Goal: Task Accomplishment & Management: Use online tool/utility

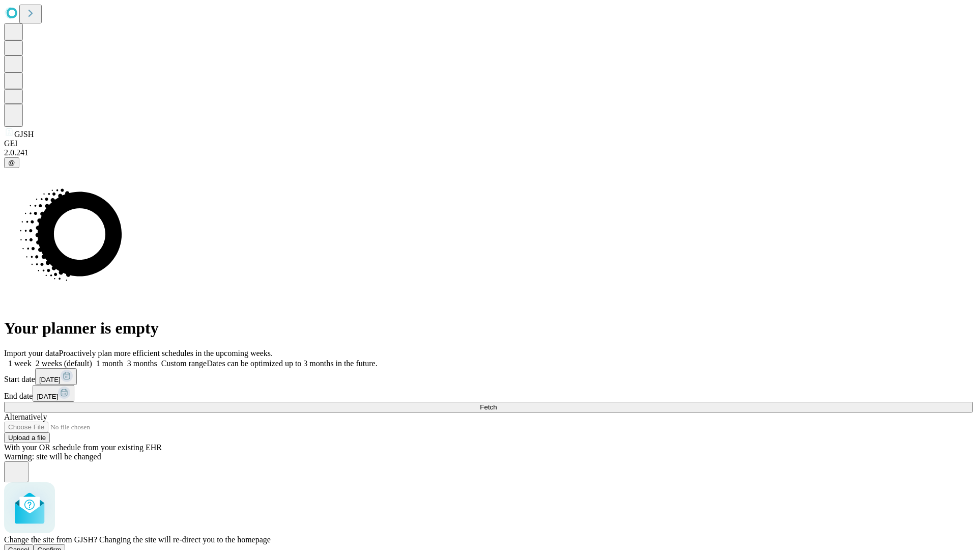
click at [62, 546] on span "Confirm" at bounding box center [50, 550] width 24 height 8
click at [123, 359] on label "1 month" at bounding box center [107, 363] width 31 height 9
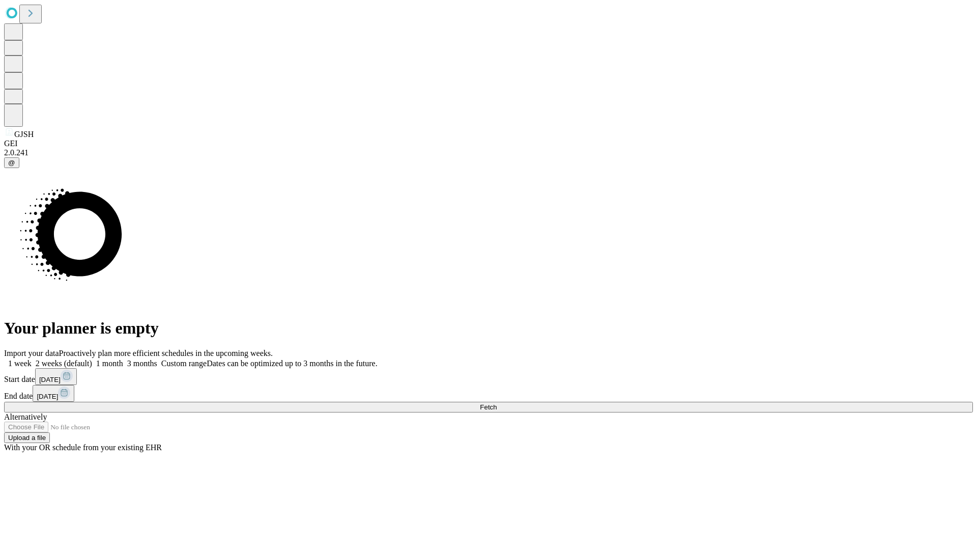
click at [497, 403] on span "Fetch" at bounding box center [488, 407] width 17 height 8
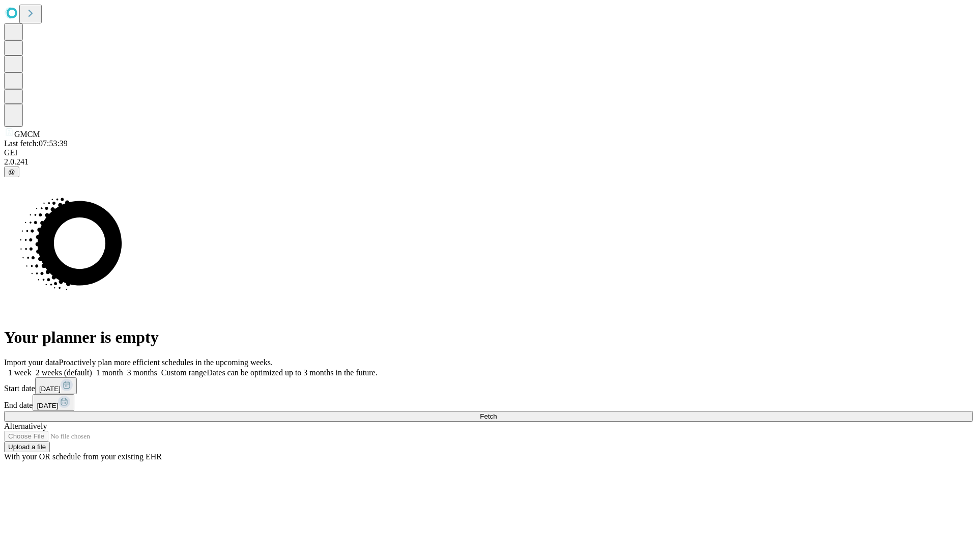
click at [123, 368] on label "1 month" at bounding box center [107, 372] width 31 height 9
click at [497, 412] on span "Fetch" at bounding box center [488, 416] width 17 height 8
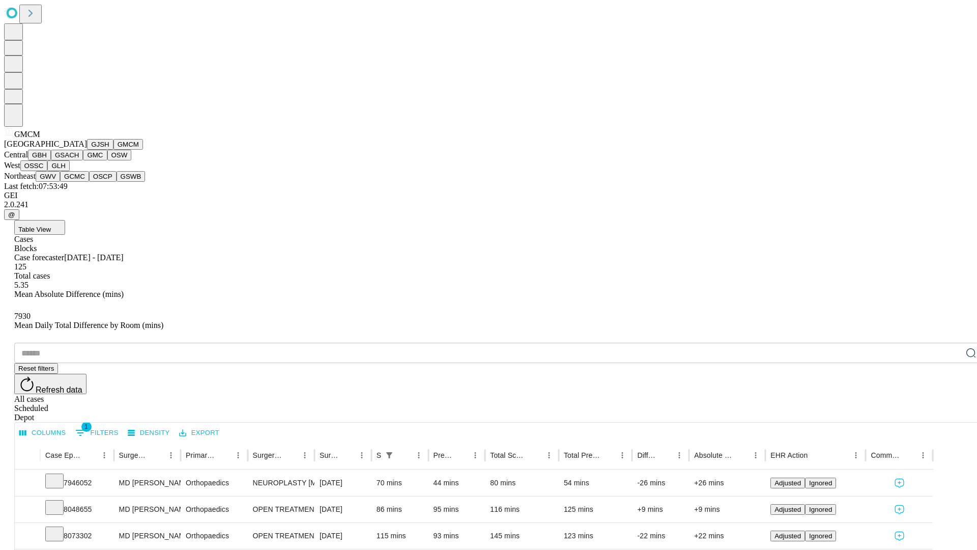
click at [51, 160] on button "GBH" at bounding box center [39, 155] width 23 height 11
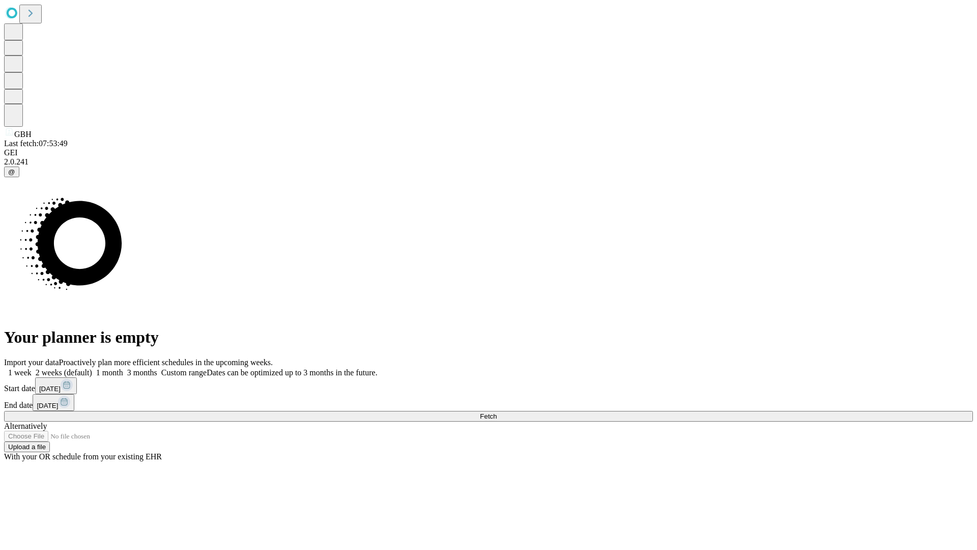
click at [123, 368] on label "1 month" at bounding box center [107, 372] width 31 height 9
click at [497, 412] on span "Fetch" at bounding box center [488, 416] width 17 height 8
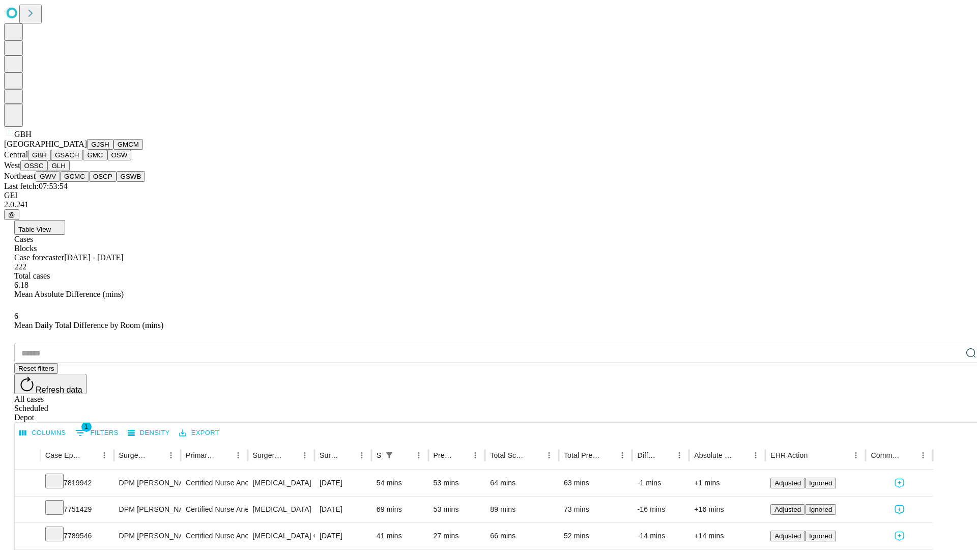
click at [79, 160] on button "GSACH" at bounding box center [67, 155] width 32 height 11
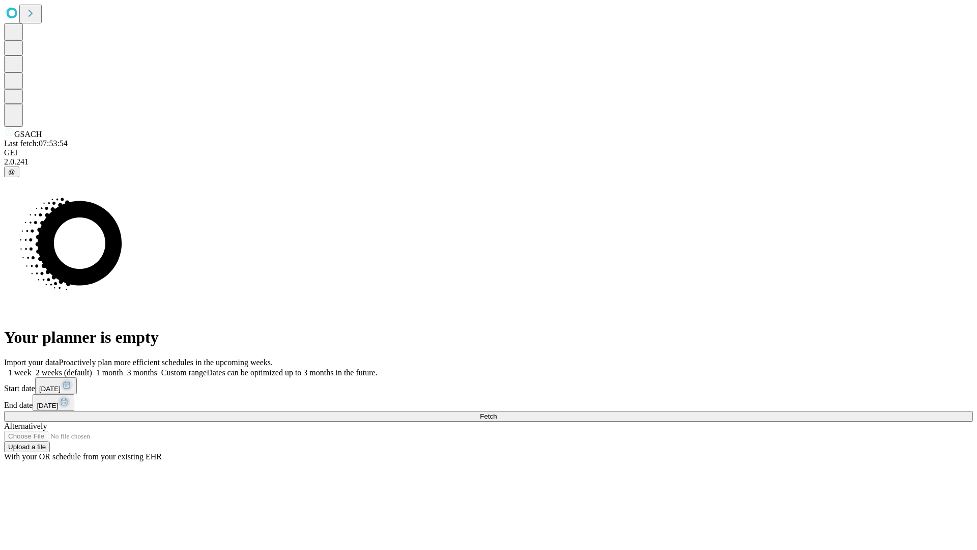
click at [123, 368] on label "1 month" at bounding box center [107, 372] width 31 height 9
click at [497, 412] on span "Fetch" at bounding box center [488, 416] width 17 height 8
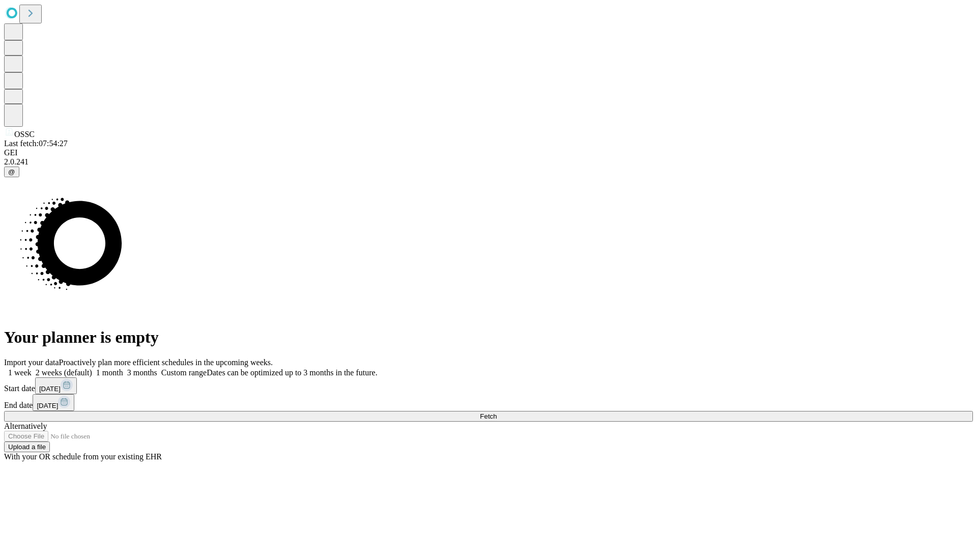
click at [123, 368] on label "1 month" at bounding box center [107, 372] width 31 height 9
click at [497, 412] on span "Fetch" at bounding box center [488, 416] width 17 height 8
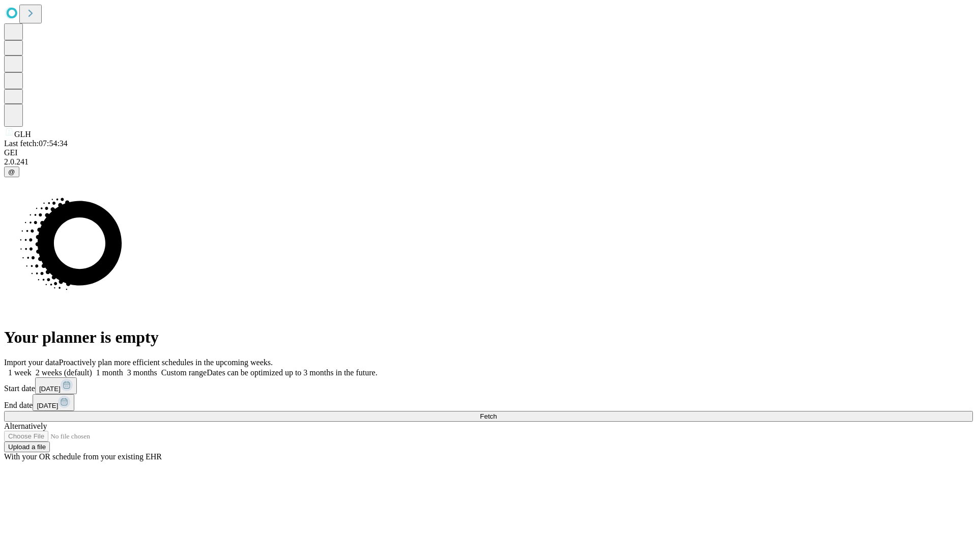
click at [123, 368] on label "1 month" at bounding box center [107, 372] width 31 height 9
click at [497, 412] on span "Fetch" at bounding box center [488, 416] width 17 height 8
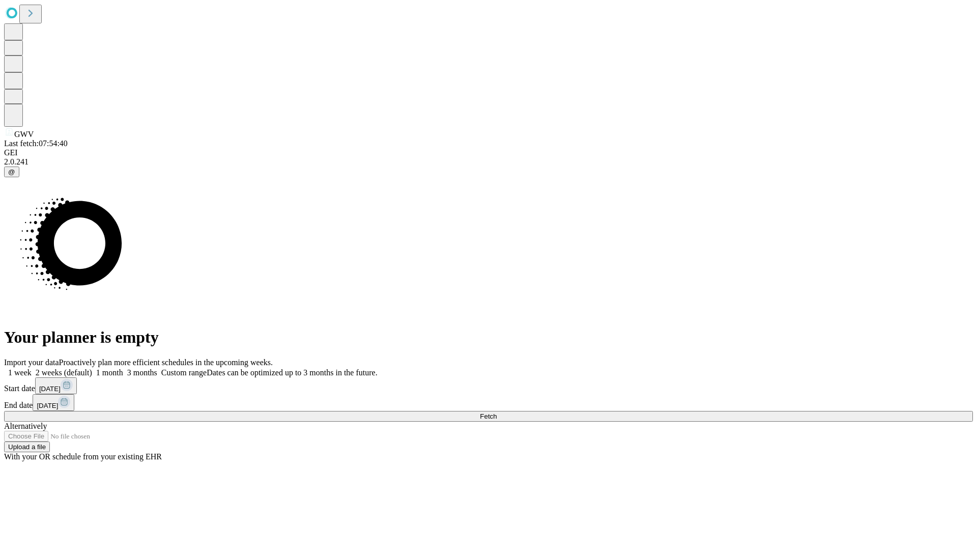
click at [497, 412] on span "Fetch" at bounding box center [488, 416] width 17 height 8
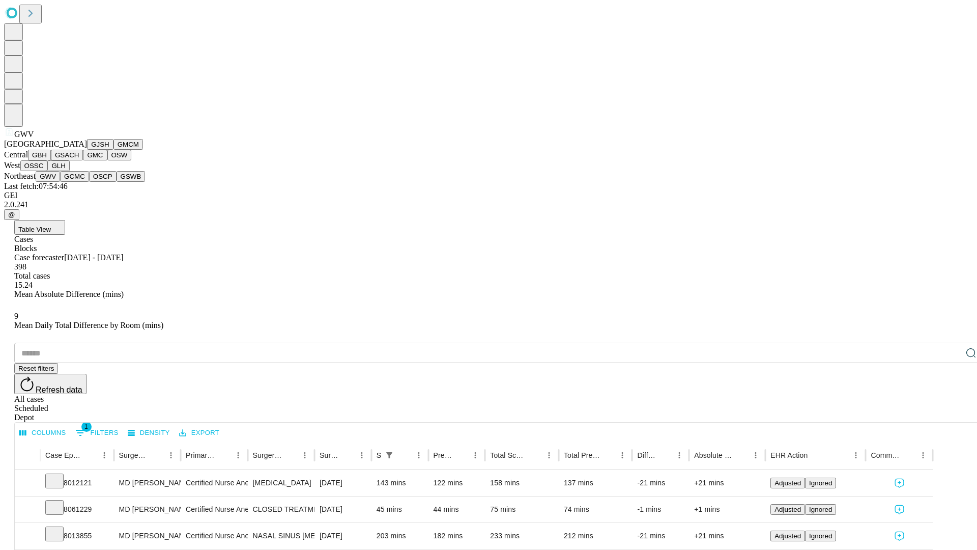
click at [79, 182] on button "GCMC" at bounding box center [74, 176] width 29 height 11
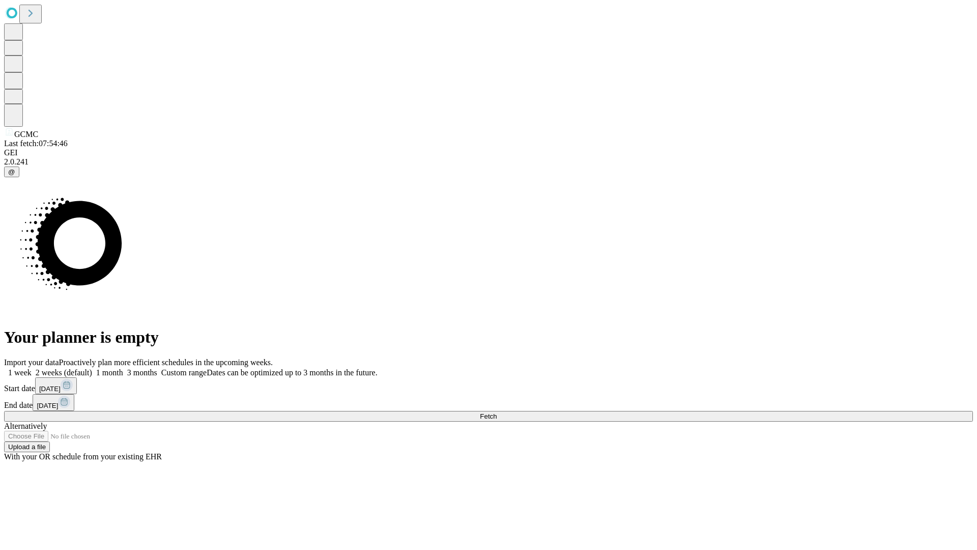
click at [123, 368] on label "1 month" at bounding box center [107, 372] width 31 height 9
click at [497, 412] on span "Fetch" at bounding box center [488, 416] width 17 height 8
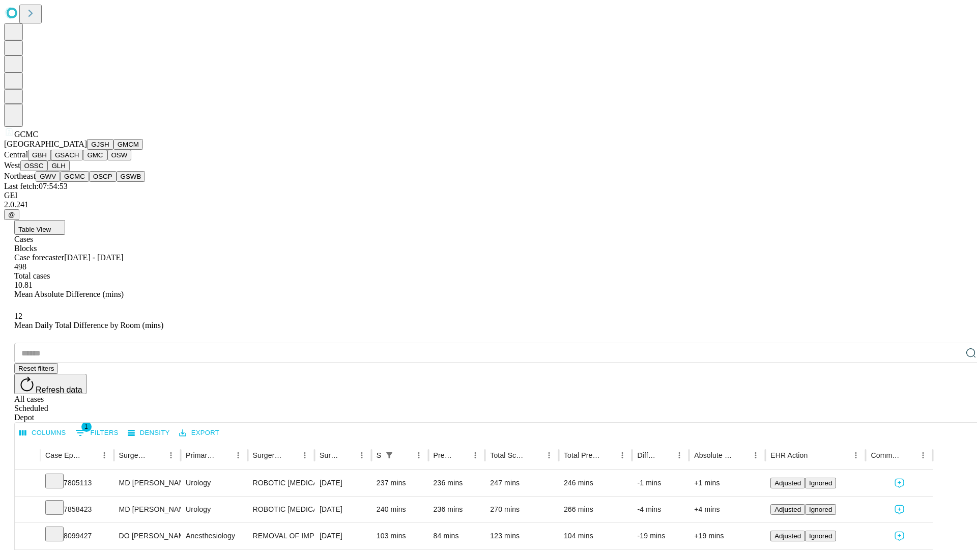
click at [89, 182] on button "OSCP" at bounding box center [102, 176] width 27 height 11
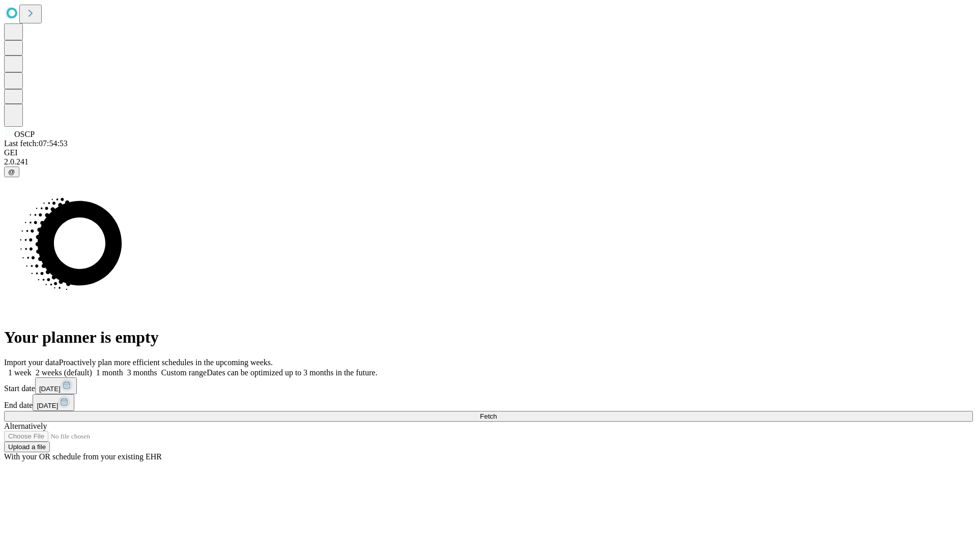
click at [123, 368] on label "1 month" at bounding box center [107, 372] width 31 height 9
click at [497, 412] on span "Fetch" at bounding box center [488, 416] width 17 height 8
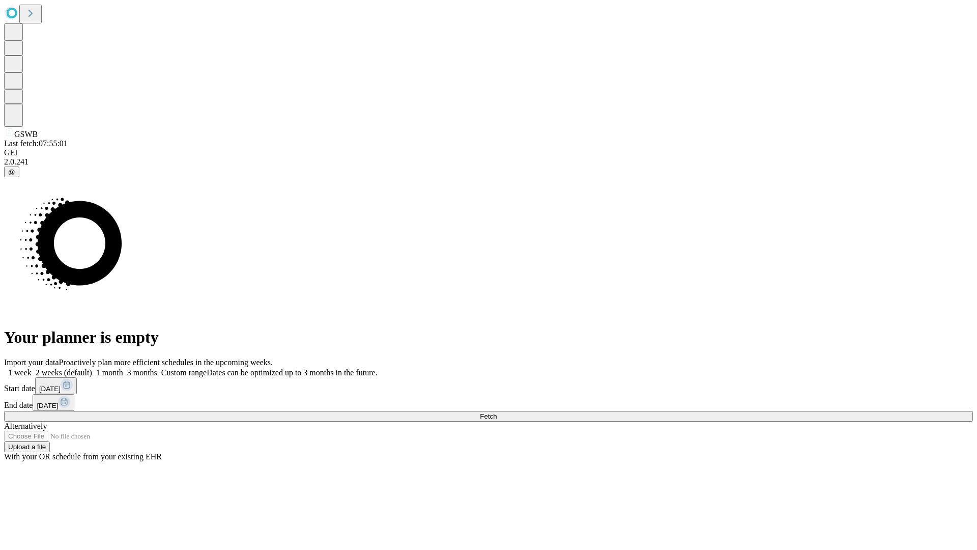
click at [123, 368] on label "1 month" at bounding box center [107, 372] width 31 height 9
click at [497, 412] on span "Fetch" at bounding box center [488, 416] width 17 height 8
